Goal: Information Seeking & Learning: Find specific fact

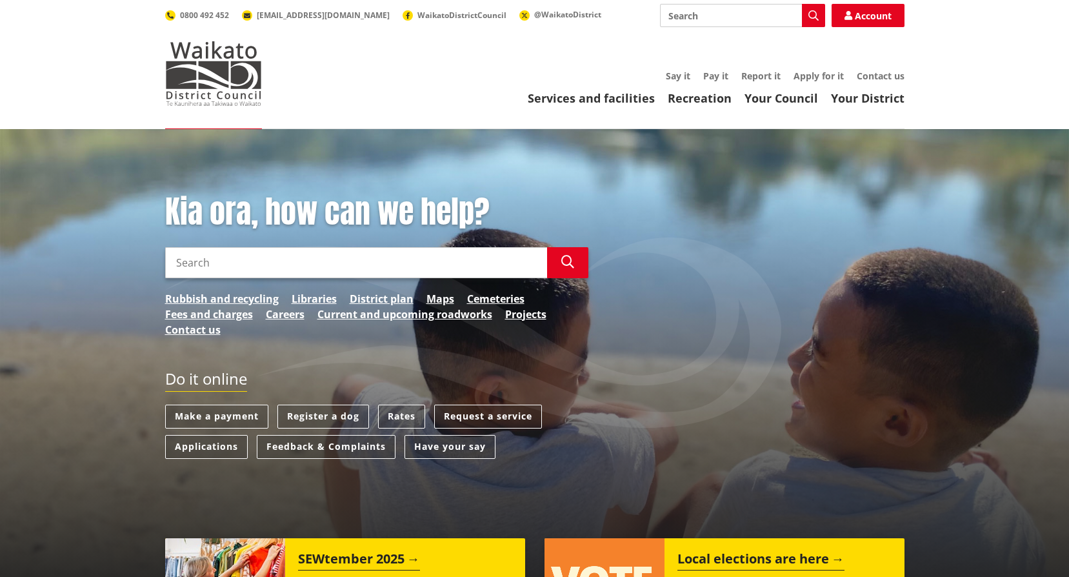
scroll to position [129, 0]
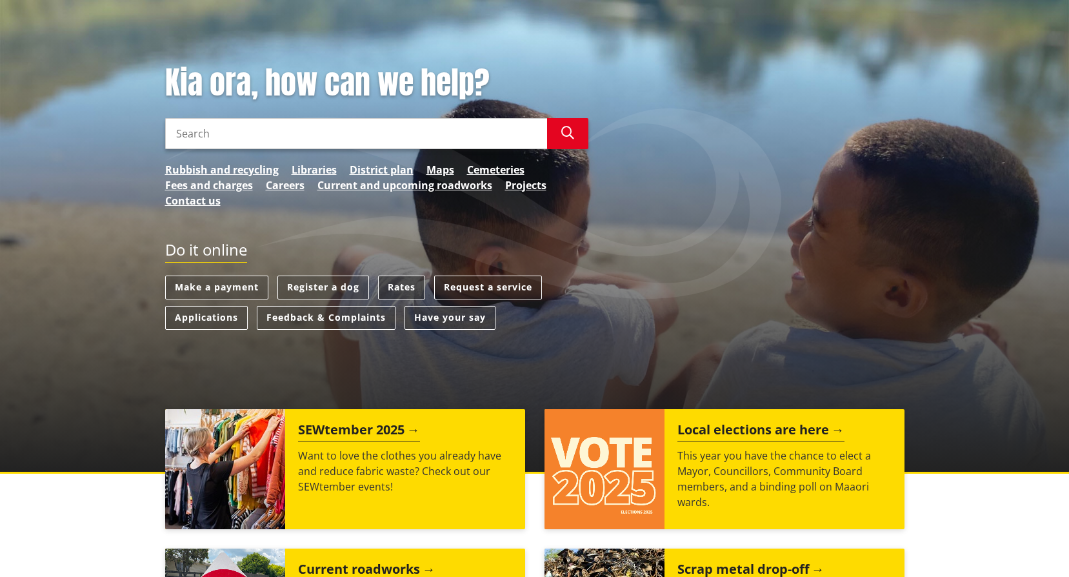
click at [403, 285] on link "Rates" at bounding box center [401, 288] width 47 height 24
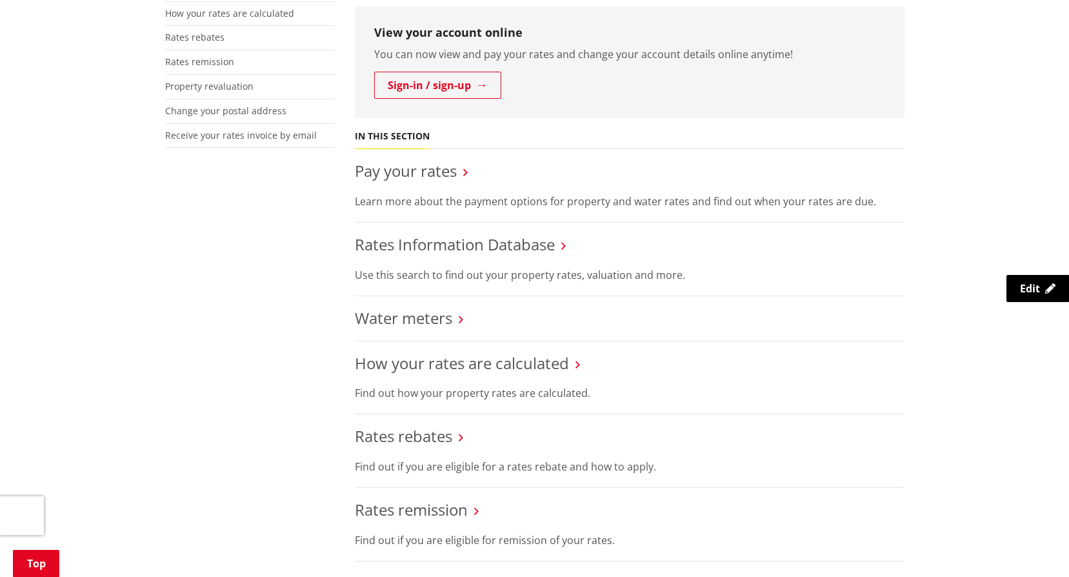
scroll to position [387, 0]
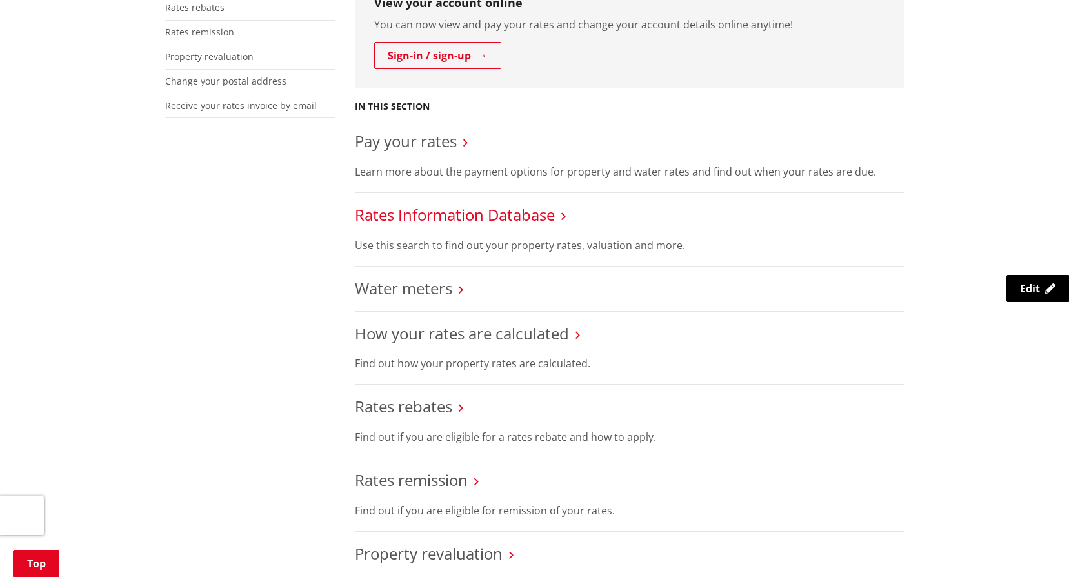
drag, startPoint x: 511, startPoint y: 216, endPoint x: 521, endPoint y: 232, distance: 18.6
click at [512, 216] on link "Rates Information Database" at bounding box center [455, 214] width 200 height 21
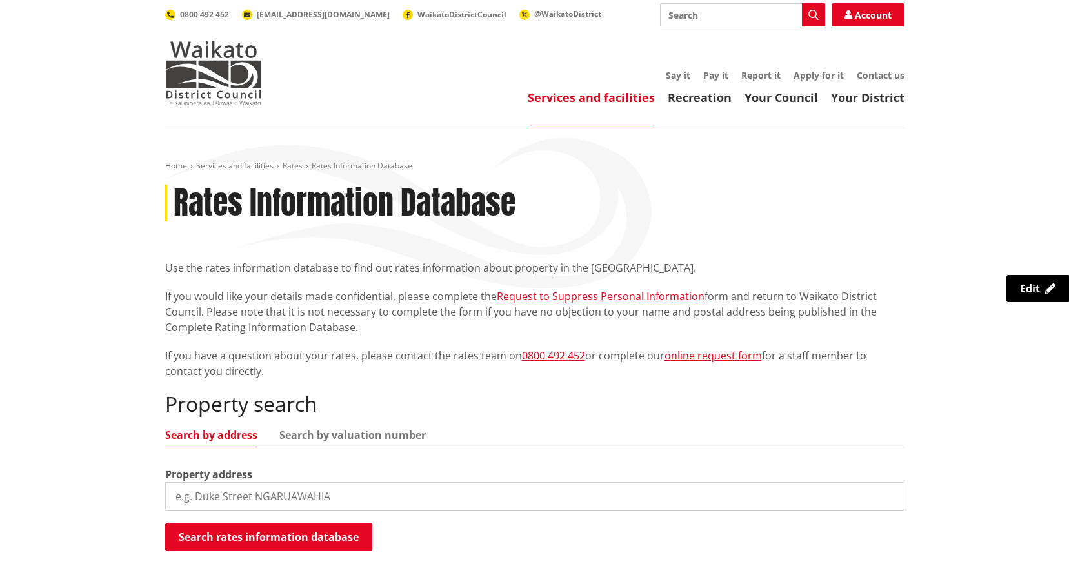
scroll to position [194, 0]
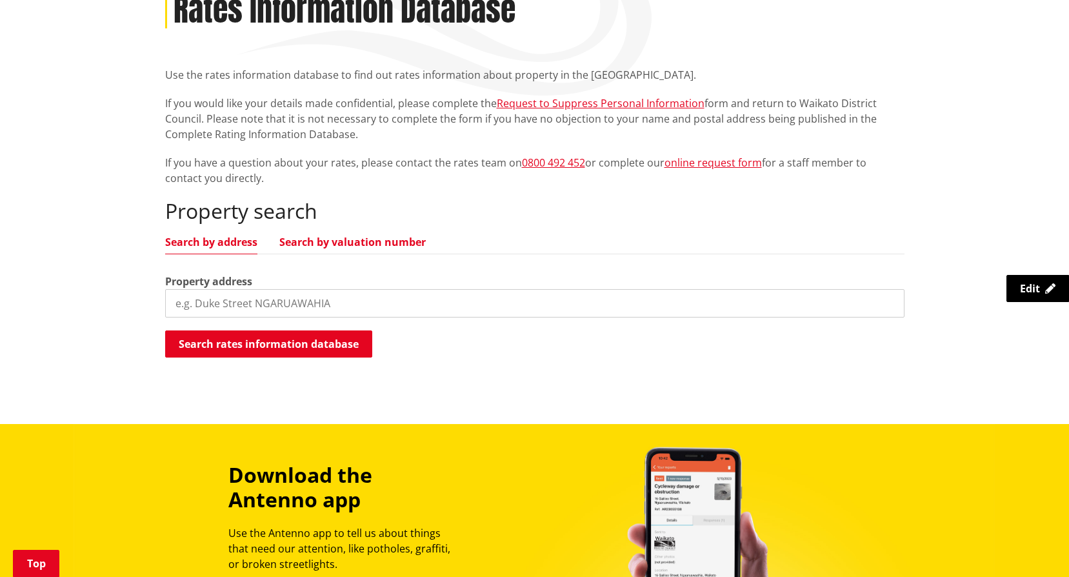
click at [347, 243] on link "Search by valuation number" at bounding box center [352, 242] width 146 height 10
click at [247, 303] on input "search" at bounding box center [534, 303] width 739 height 28
type input "04321/519.00B"
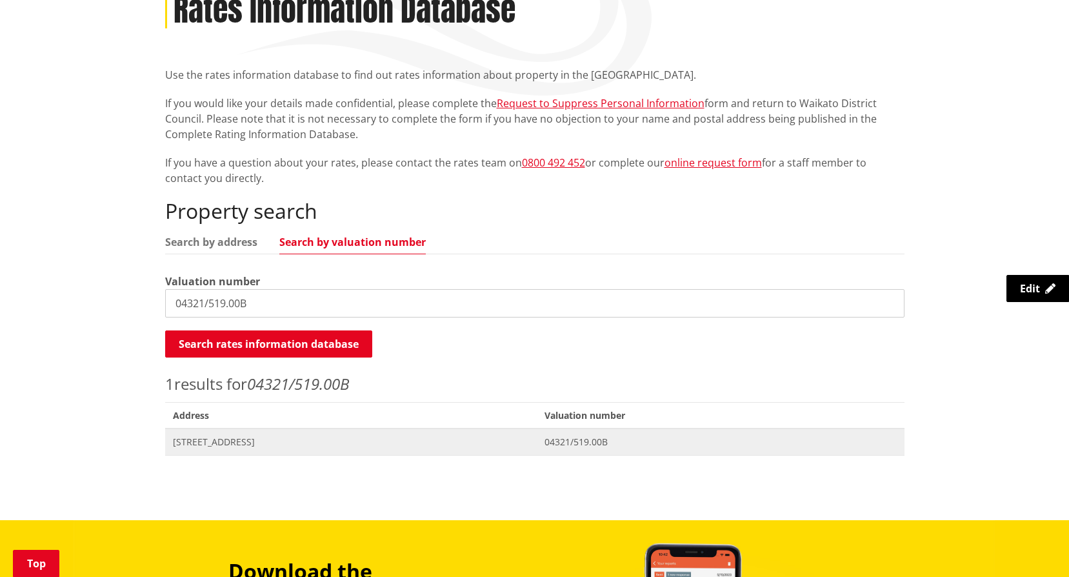
click at [243, 439] on span "[STREET_ADDRESS]" at bounding box center [351, 442] width 357 height 13
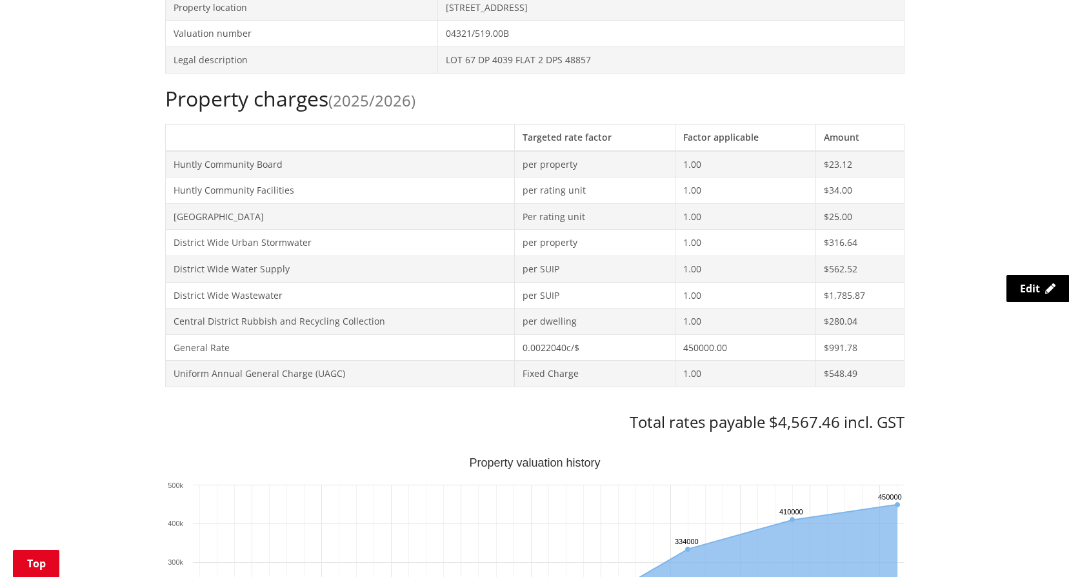
scroll to position [581, 0]
